Goal: Entertainment & Leisure: Consume media (video, audio)

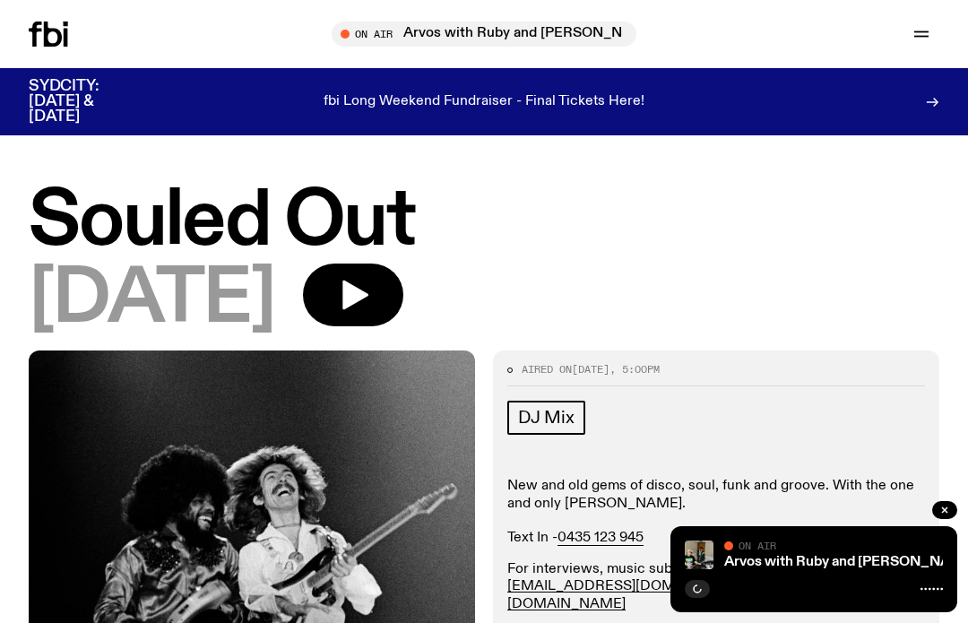
click at [56, 28] on icon at bounding box center [48, 34] width 39 height 25
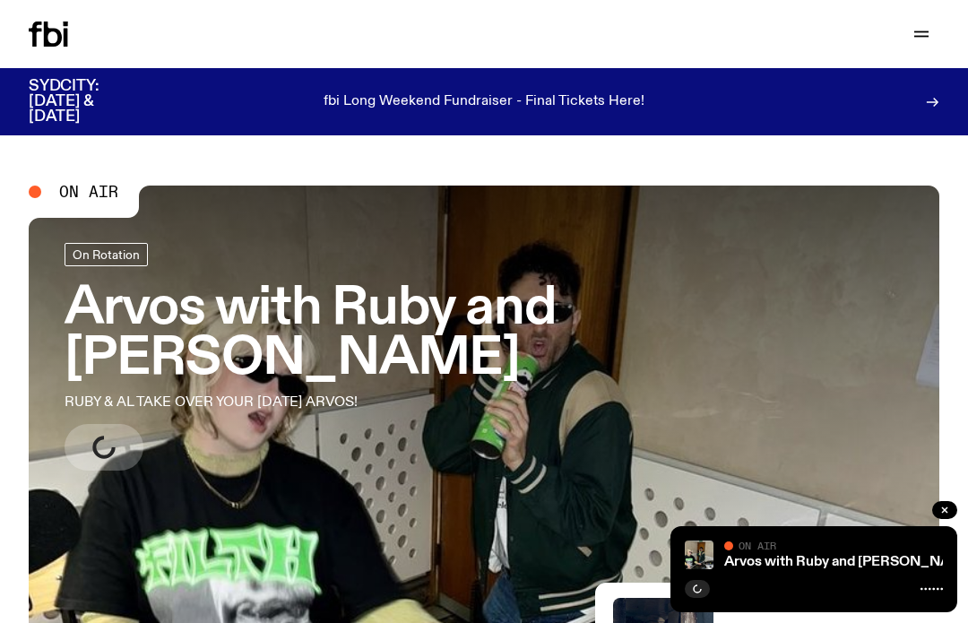
click at [940, 506] on button "button" at bounding box center [944, 510] width 25 height 18
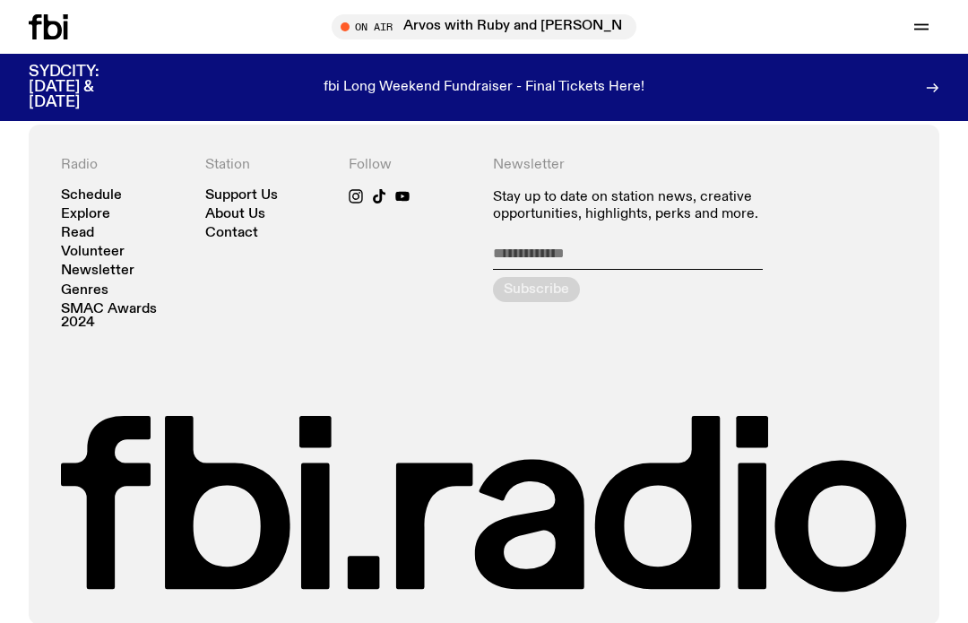
scroll to position [3474, 0]
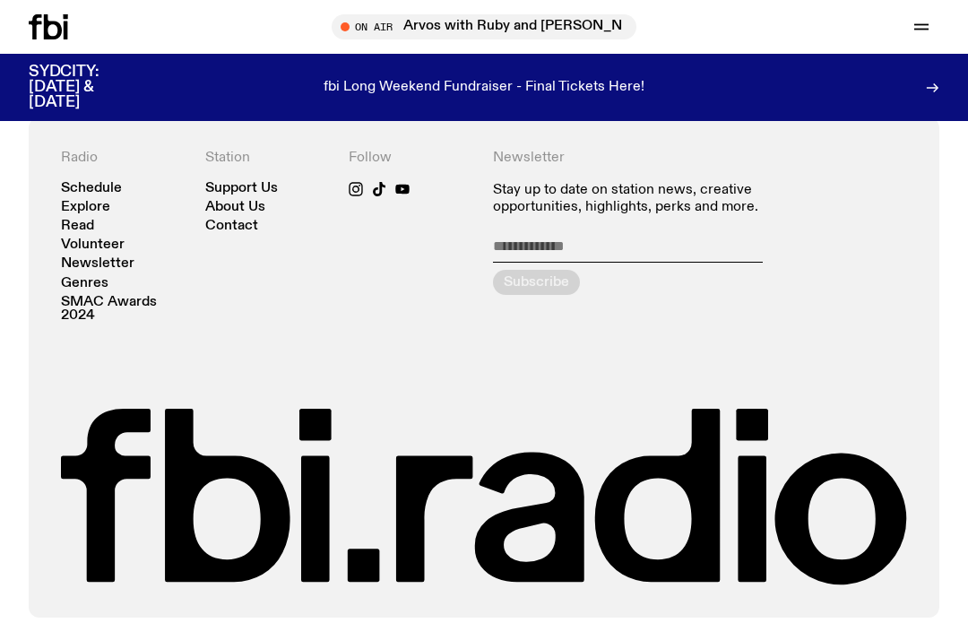
click at [109, 201] on link "Explore" at bounding box center [85, 207] width 49 height 13
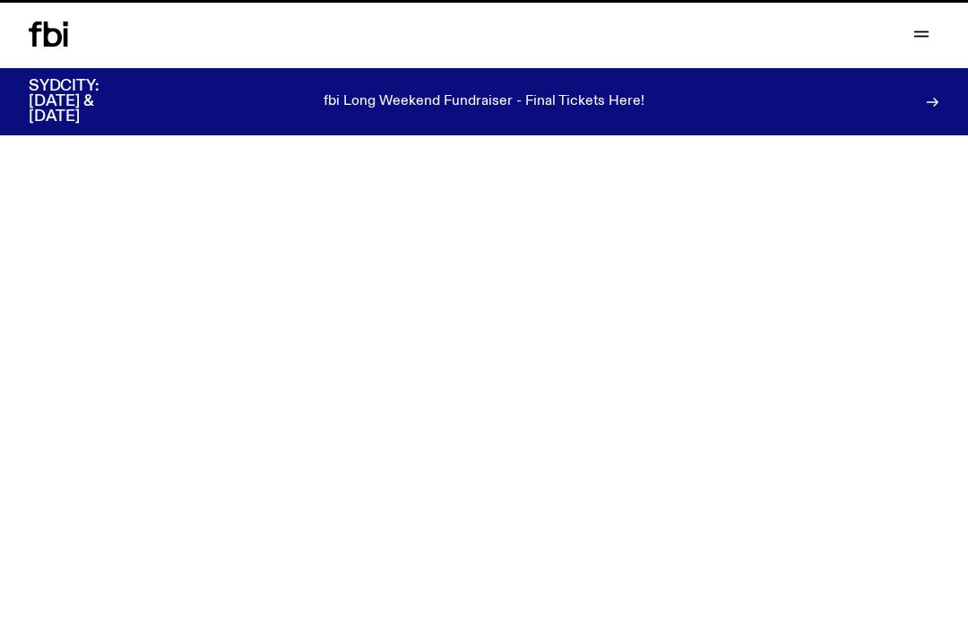
scroll to position [3474, 0]
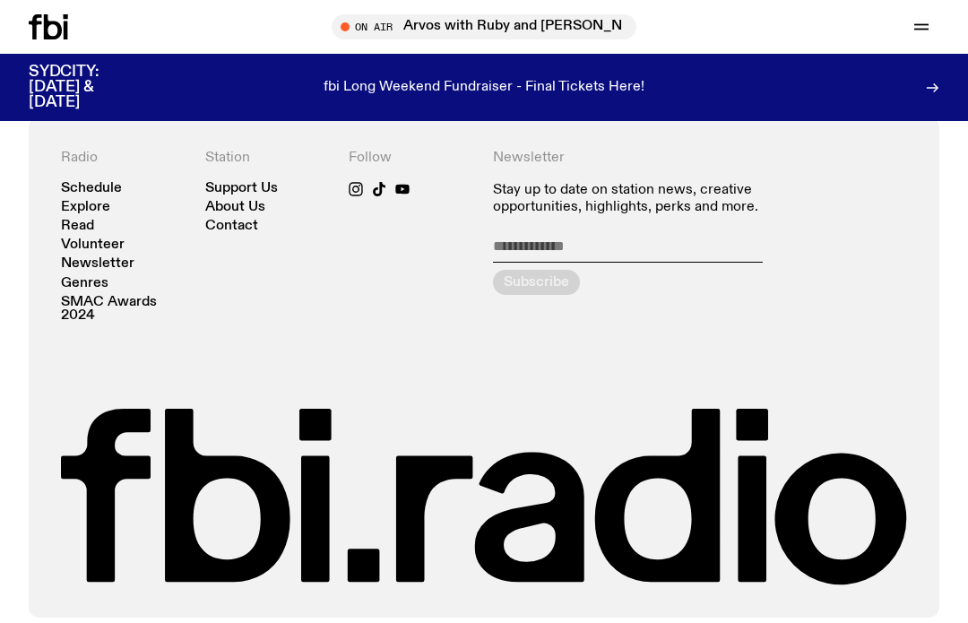
click at [107, 182] on link "Schedule" at bounding box center [91, 188] width 61 height 13
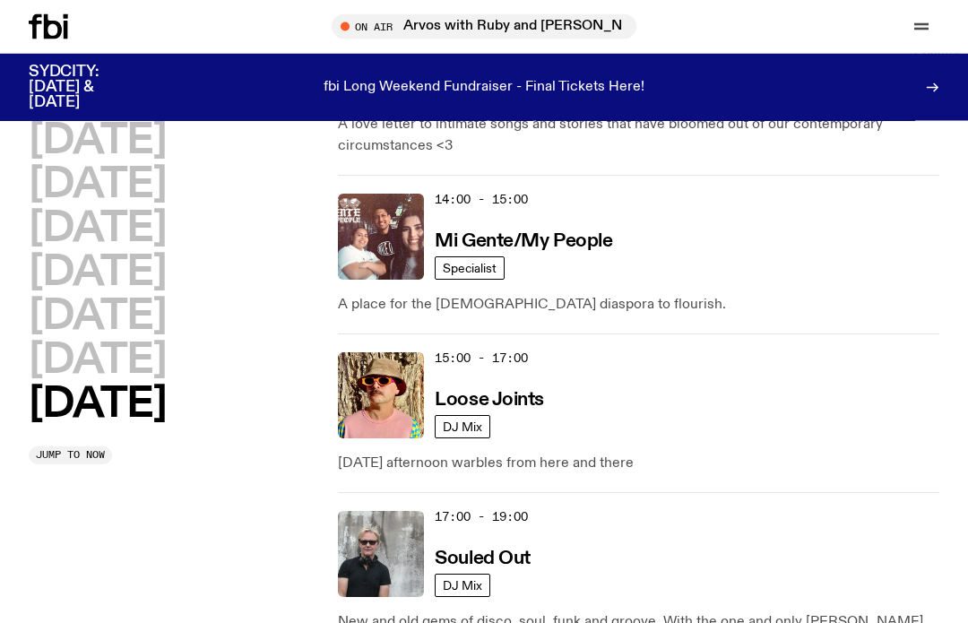
scroll to position [1166, 0]
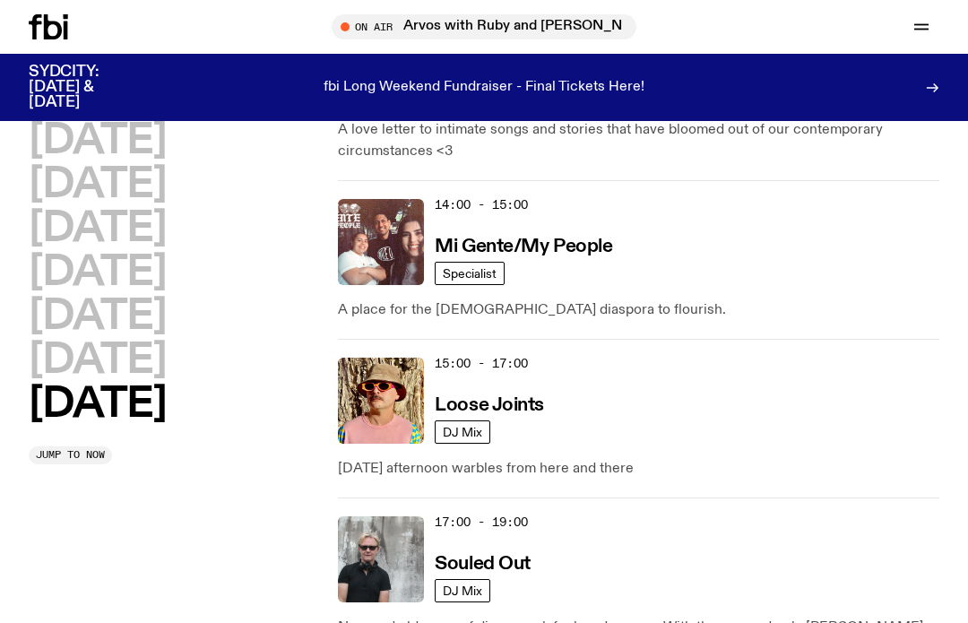
click at [362, 381] on img at bounding box center [381, 401] width 86 height 86
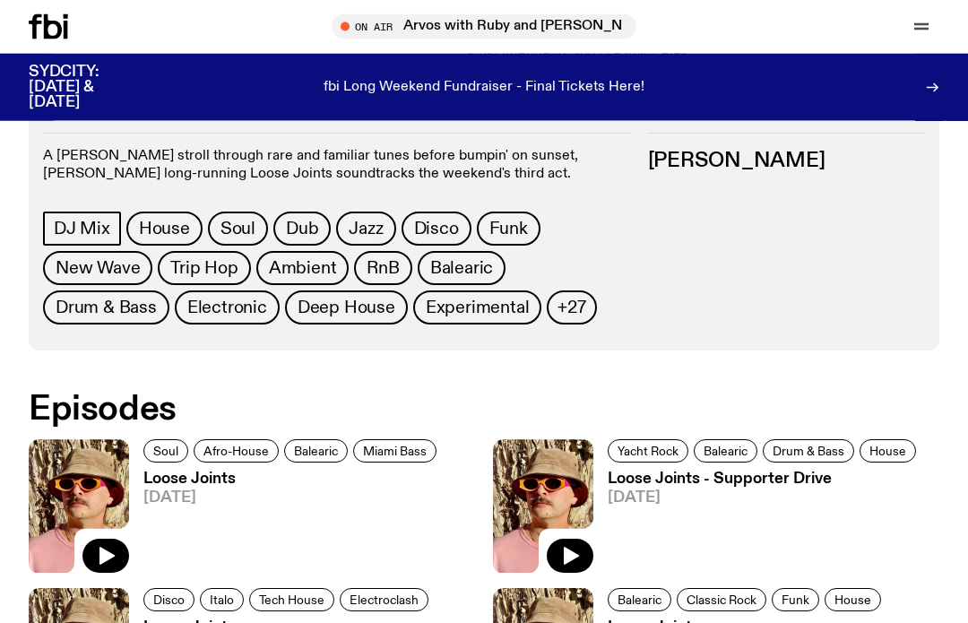
scroll to position [706, 0]
click at [108, 562] on icon "button" at bounding box center [106, 556] width 22 height 22
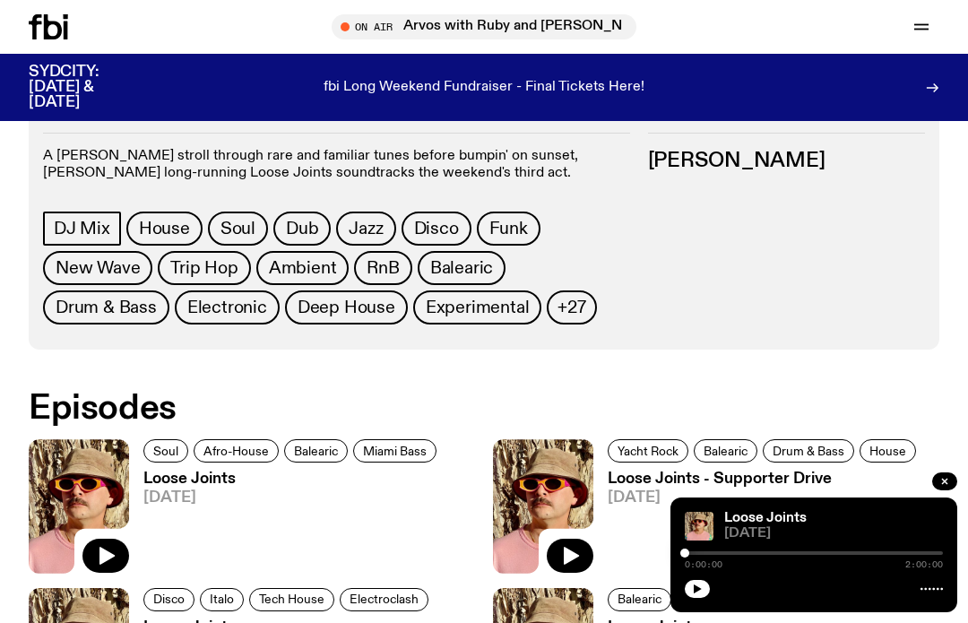
click at [698, 593] on icon "button" at bounding box center [698, 589] width 8 height 9
